Goal: Transaction & Acquisition: Purchase product/service

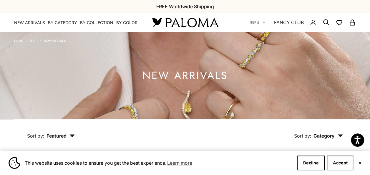
click at [334, 165] on button "Accept" at bounding box center [340, 162] width 26 height 15
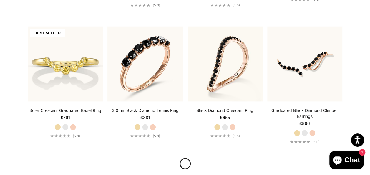
scroll to position [530, 0]
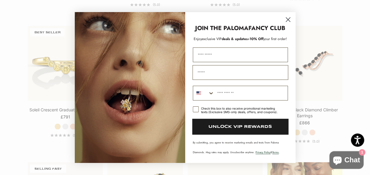
click at [288, 20] on circle "Close dialog" at bounding box center [288, 20] width 10 height 10
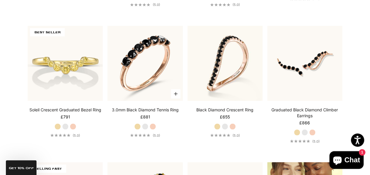
click at [144, 129] on label "White Gold" at bounding box center [145, 126] width 6 height 6
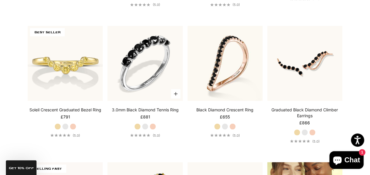
click at [136, 129] on label "Yellow Gold" at bounding box center [137, 126] width 6 height 6
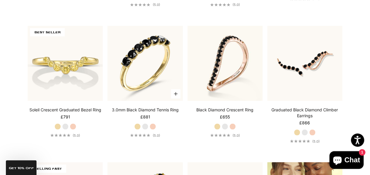
click at [154, 129] on label "Rose Gold" at bounding box center [152, 126] width 6 height 6
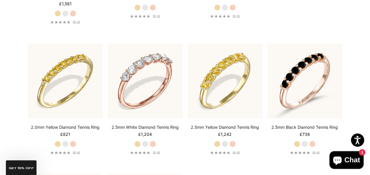
scroll to position [804, 0]
